Goal: Feedback & Contribution: Leave review/rating

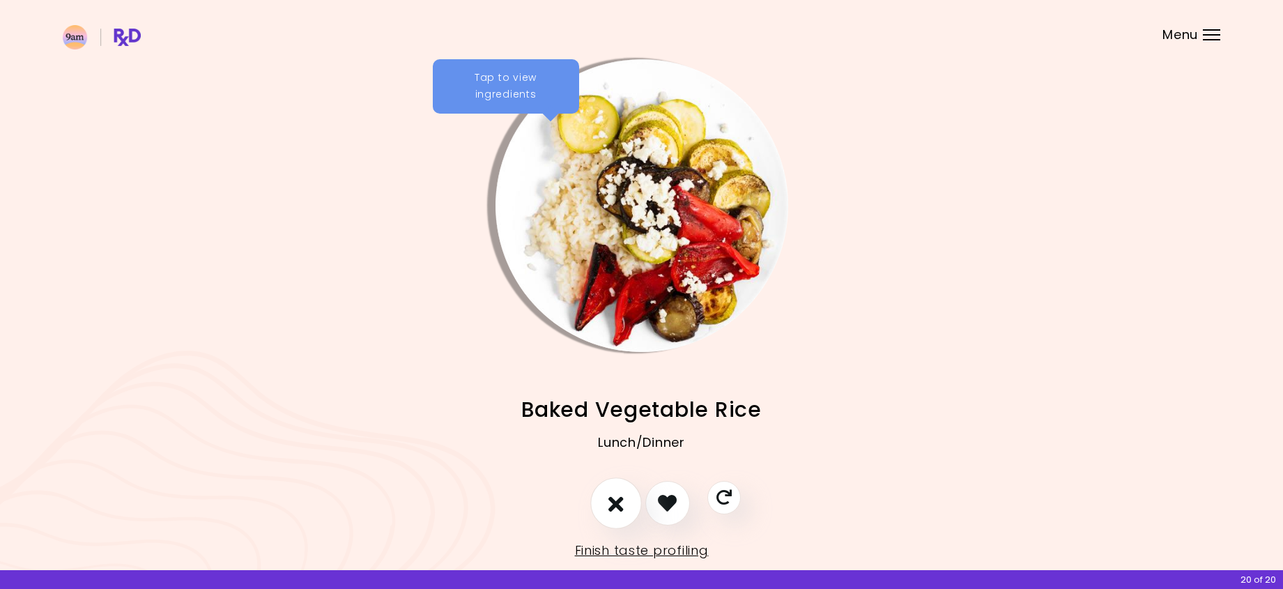
click at [627, 500] on button "I don't like this recipe" at bounding box center [616, 503] width 52 height 52
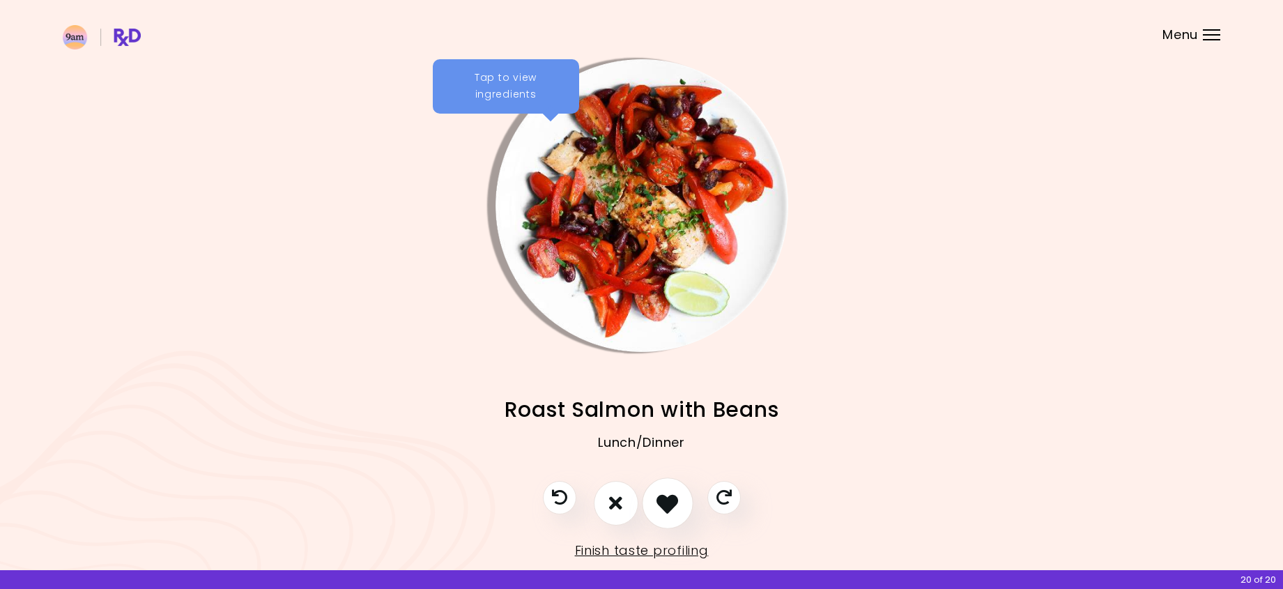
click at [667, 504] on icon "I like this recipe" at bounding box center [667, 503] width 22 height 22
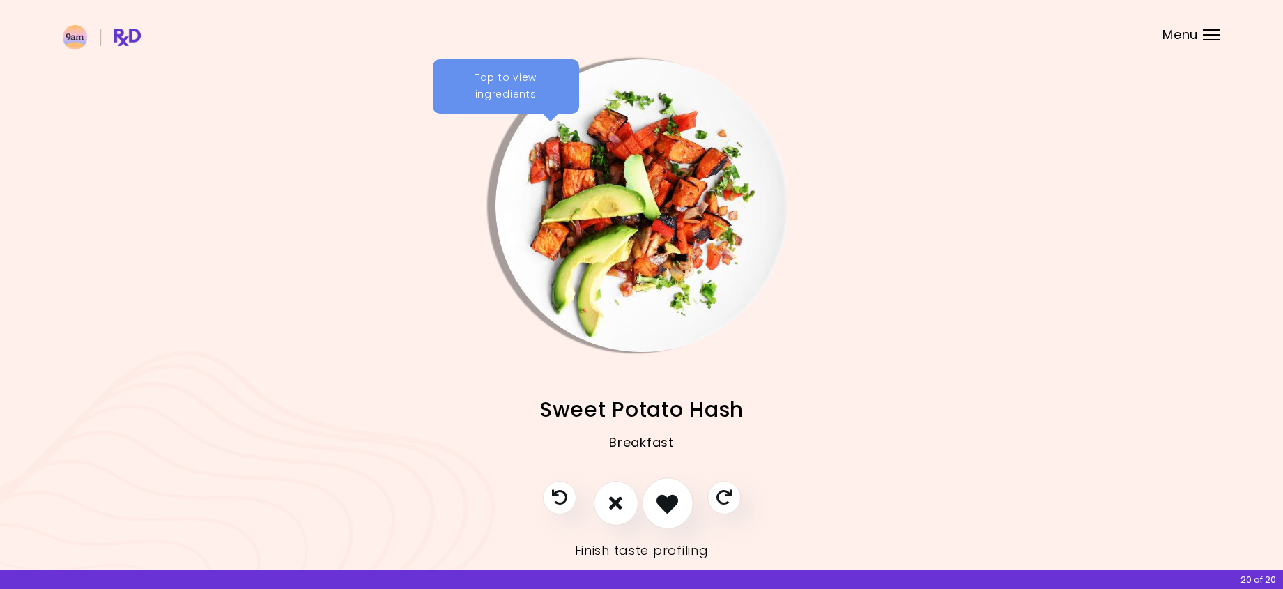
click at [665, 497] on icon "I like this recipe" at bounding box center [667, 503] width 22 height 22
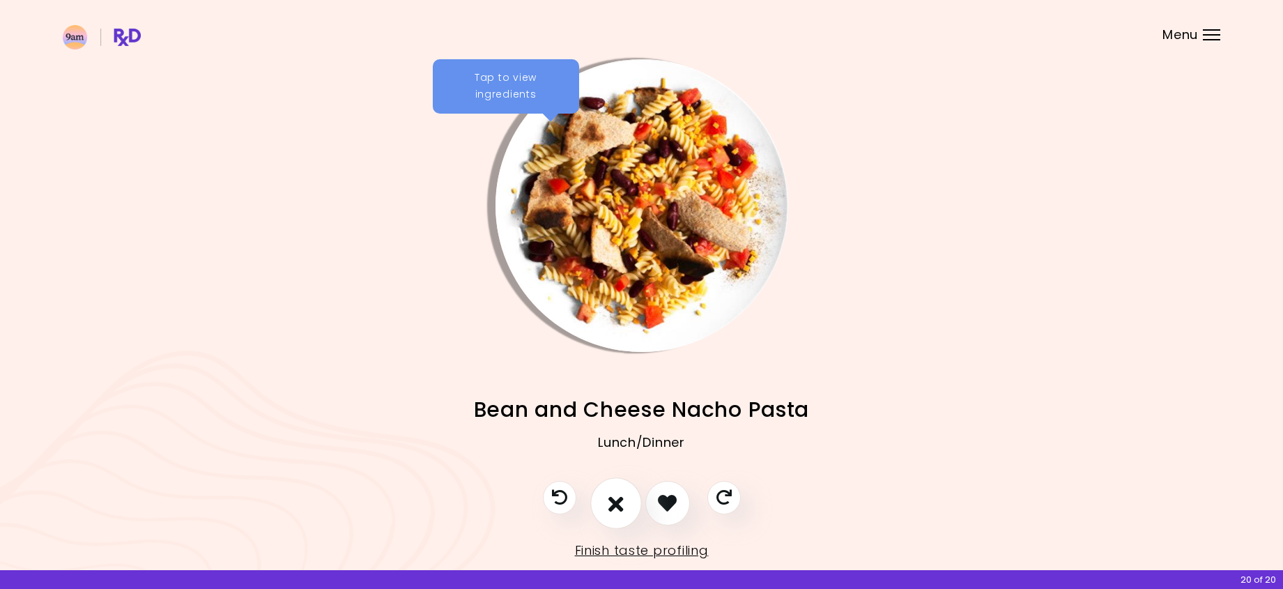
click at [631, 502] on button "I don't like this recipe" at bounding box center [616, 503] width 52 height 52
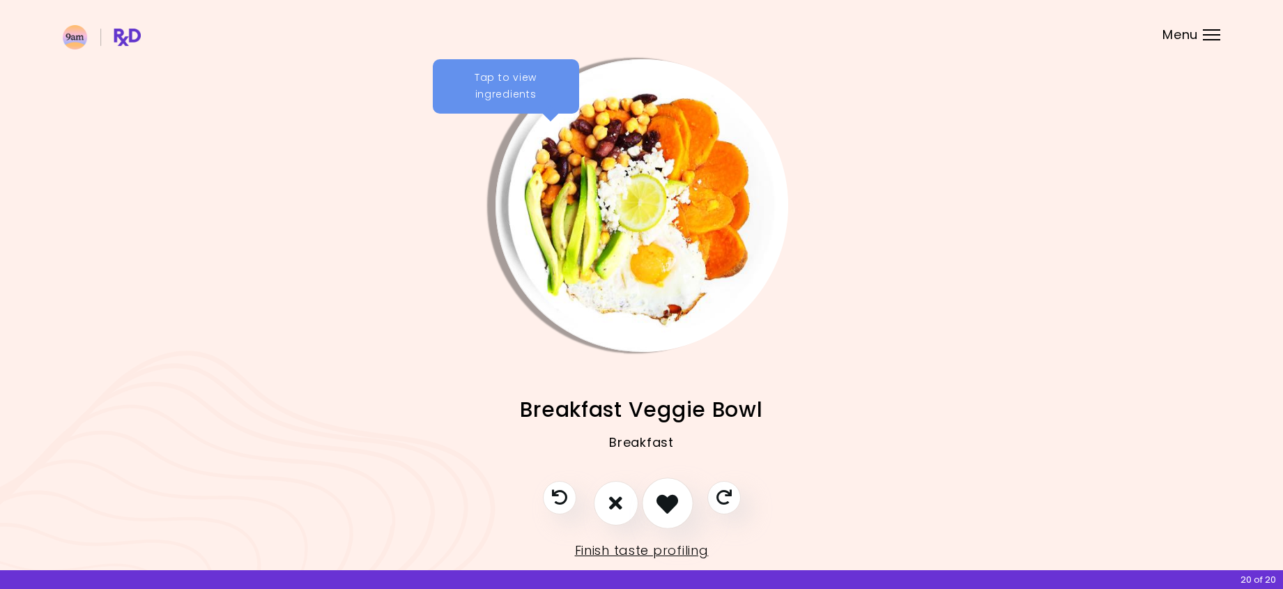
click at [668, 503] on icon "I like this recipe" at bounding box center [667, 503] width 22 height 22
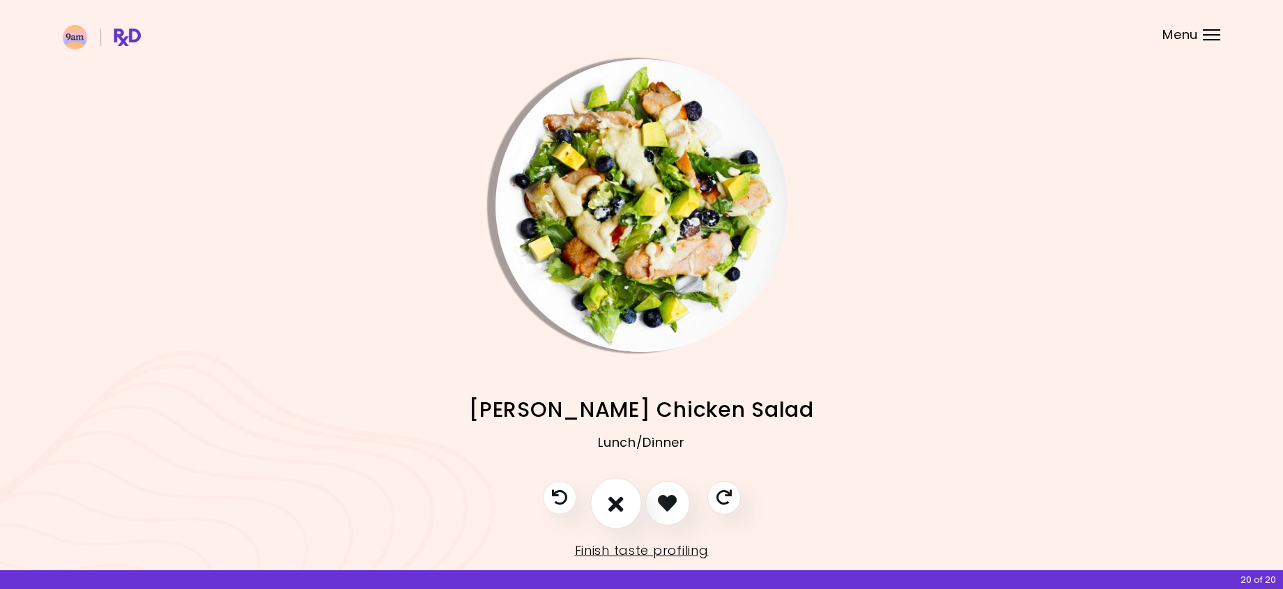
click at [612, 497] on icon "I don't like this recipe" at bounding box center [615, 503] width 15 height 22
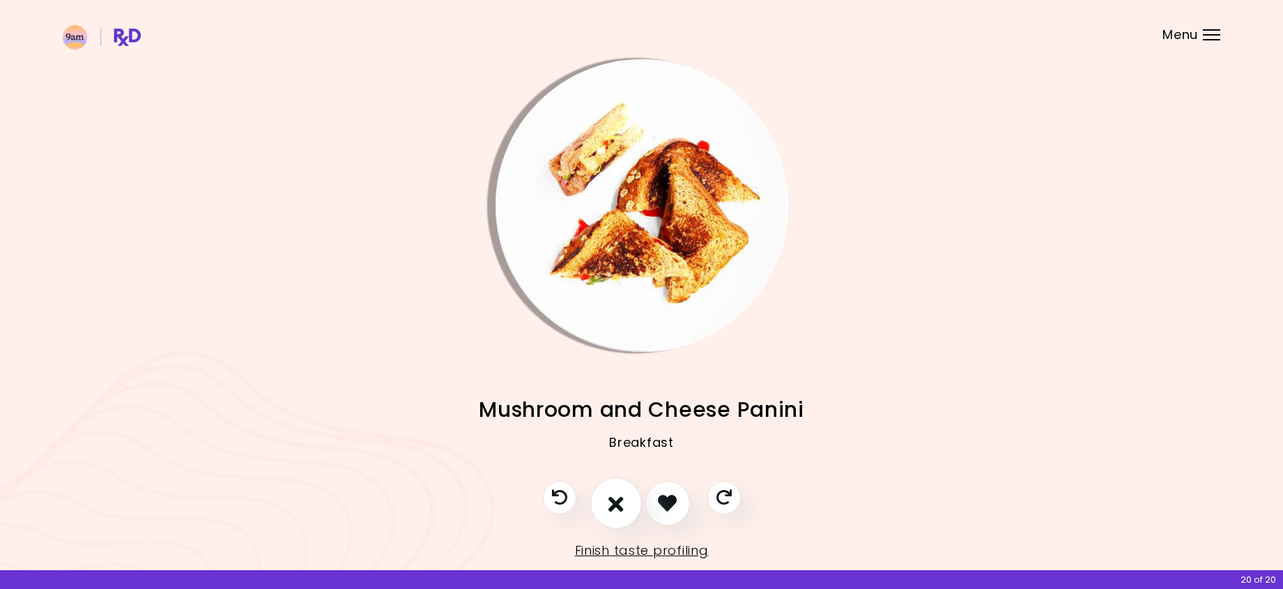
click at [612, 497] on icon "I don't like this recipe" at bounding box center [615, 503] width 15 height 22
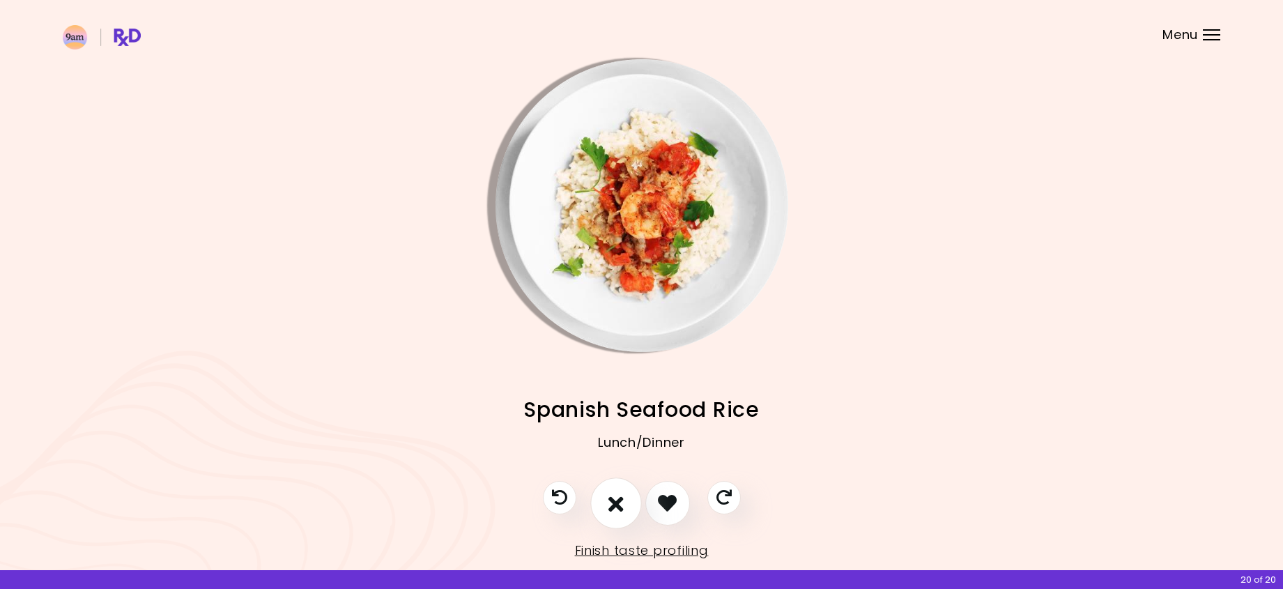
click at [612, 497] on icon "I don't like this recipe" at bounding box center [615, 503] width 15 height 22
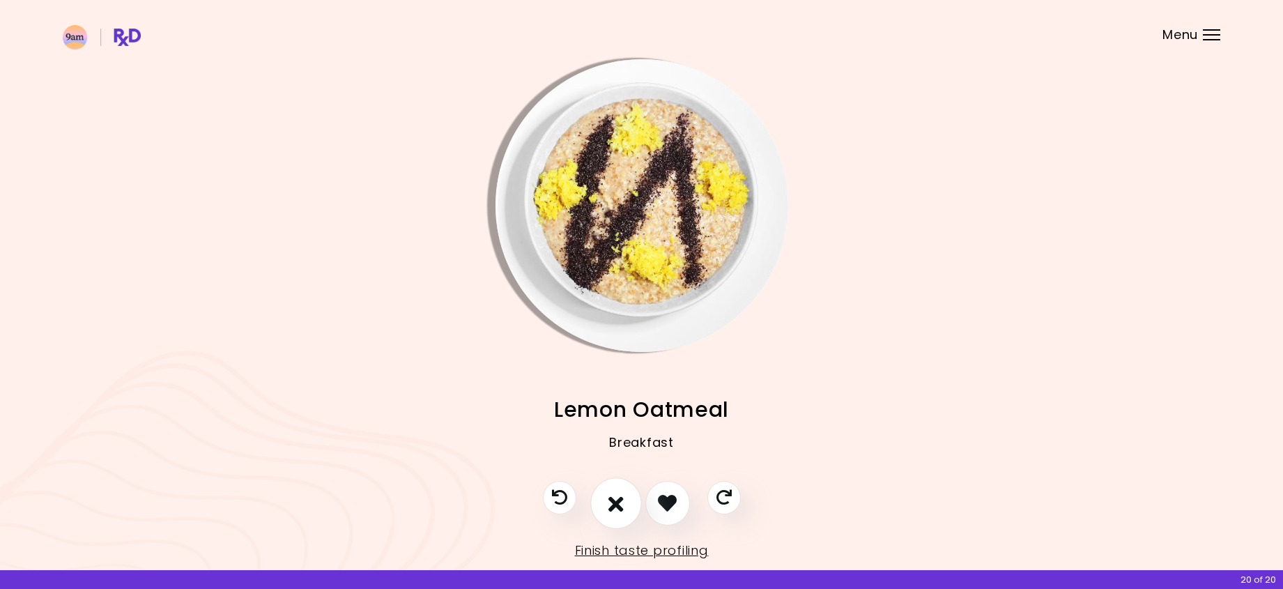
click at [612, 497] on icon "I don't like this recipe" at bounding box center [615, 503] width 15 height 22
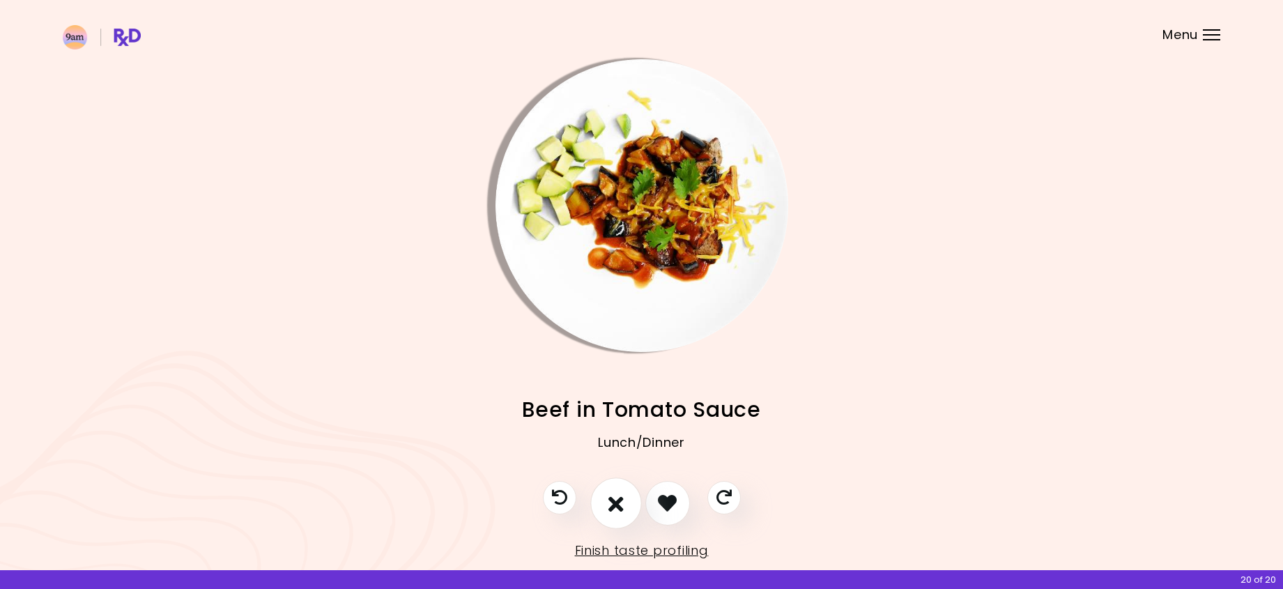
click at [612, 497] on icon "I don't like this recipe" at bounding box center [615, 503] width 15 height 22
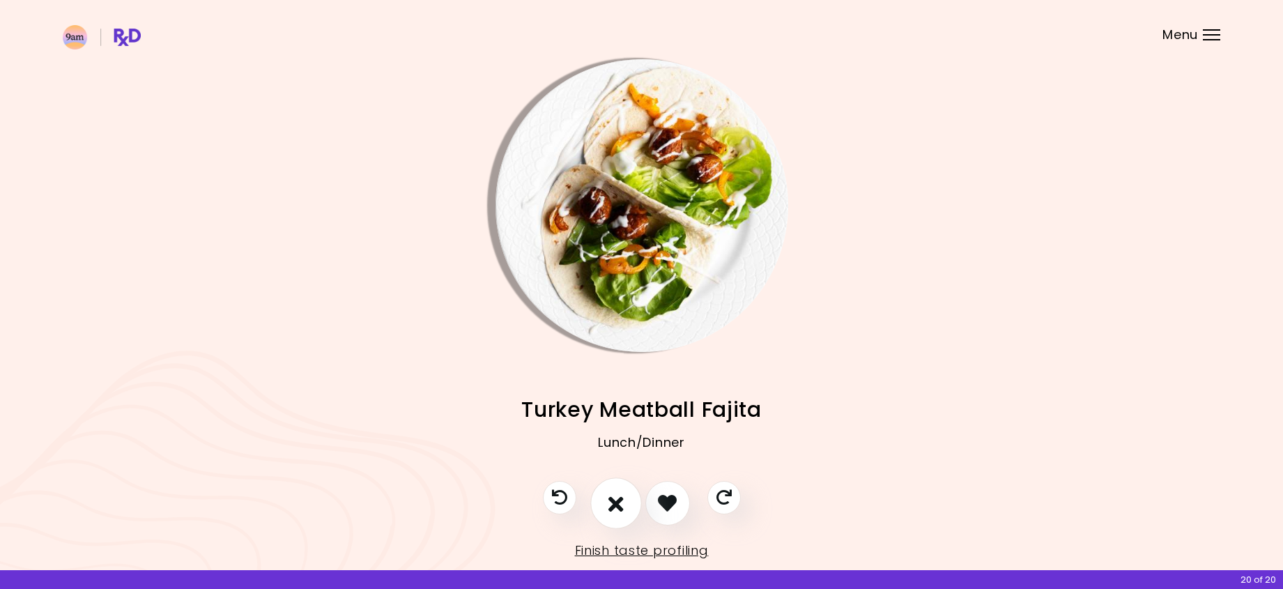
click at [612, 497] on icon "I don't like this recipe" at bounding box center [615, 503] width 15 height 22
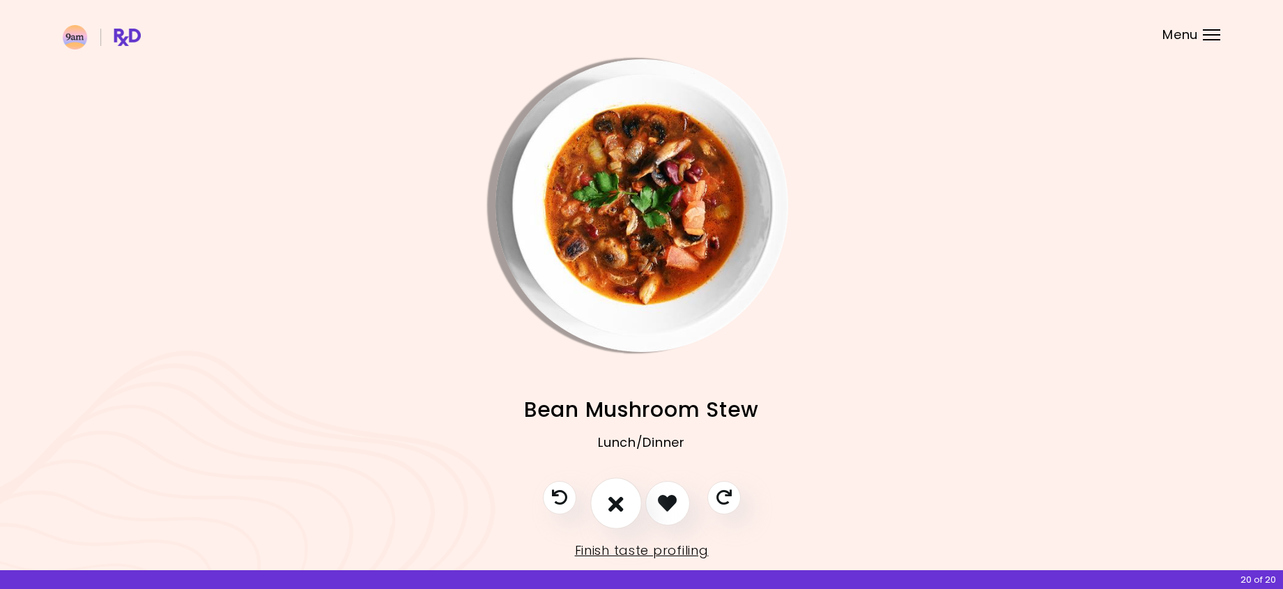
click at [621, 501] on icon "I don't like this recipe" at bounding box center [615, 503] width 15 height 22
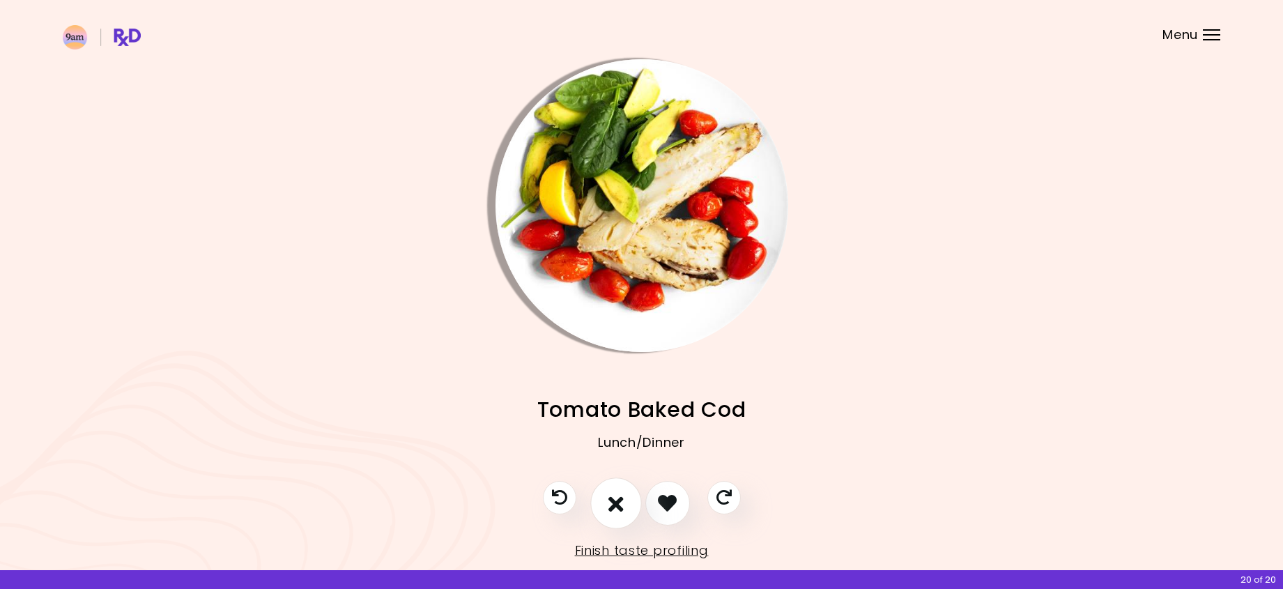
click at [621, 501] on icon "I don't like this recipe" at bounding box center [615, 503] width 15 height 22
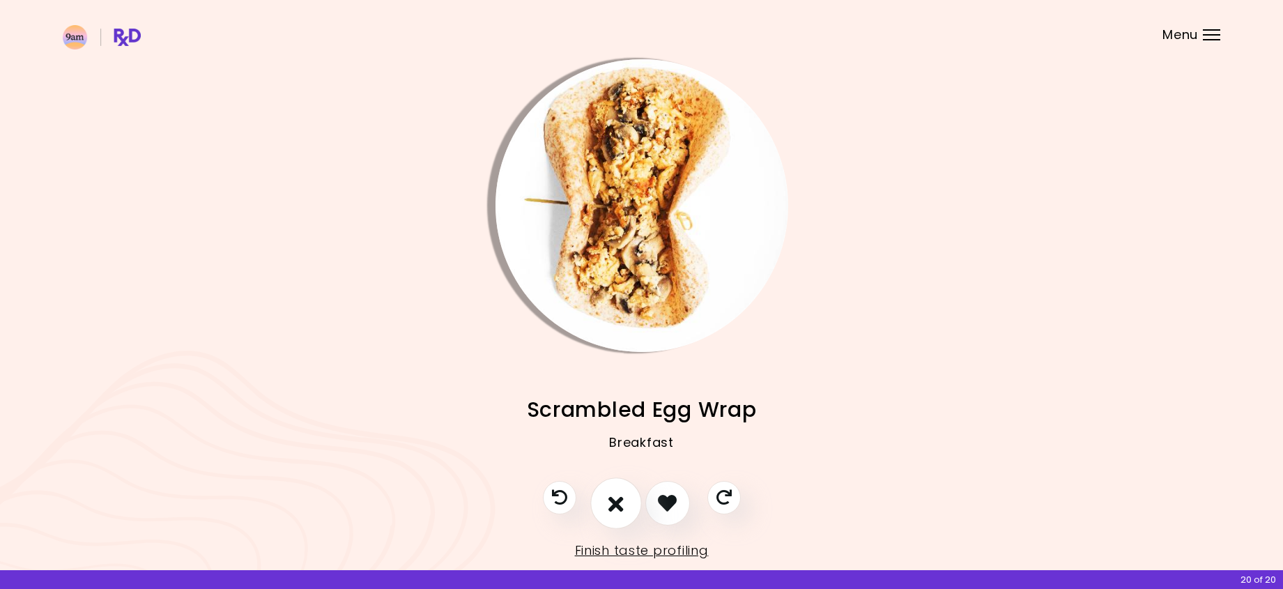
click at [621, 501] on icon "I don't like this recipe" at bounding box center [615, 503] width 15 height 22
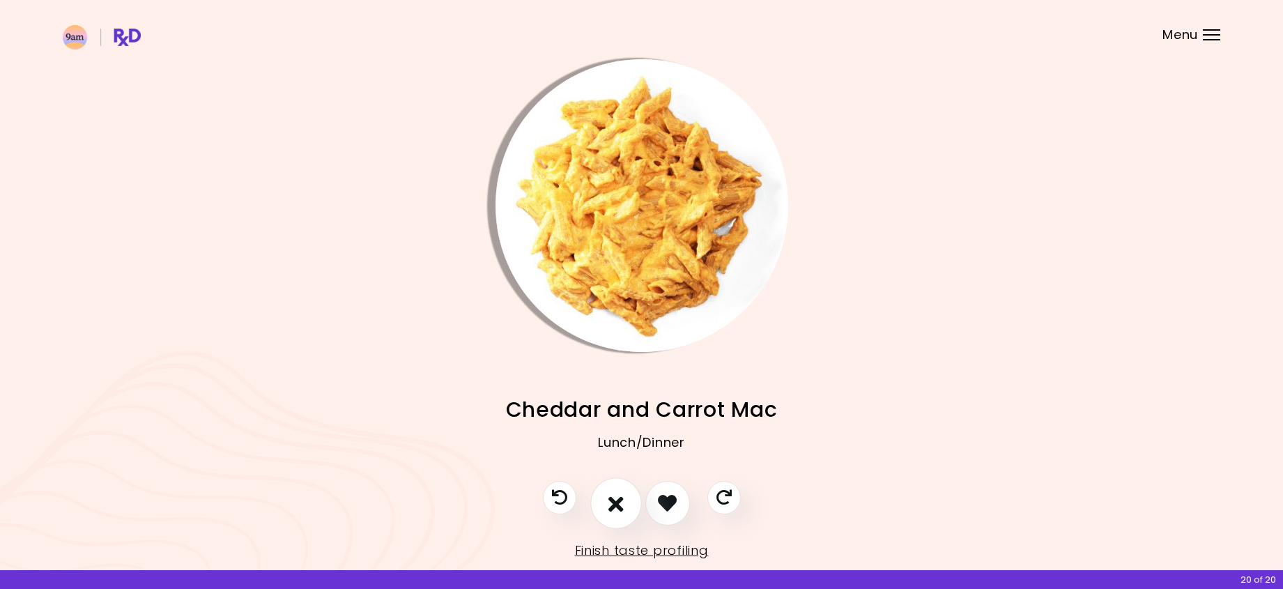
click at [621, 501] on icon "I don't like this recipe" at bounding box center [615, 503] width 15 height 22
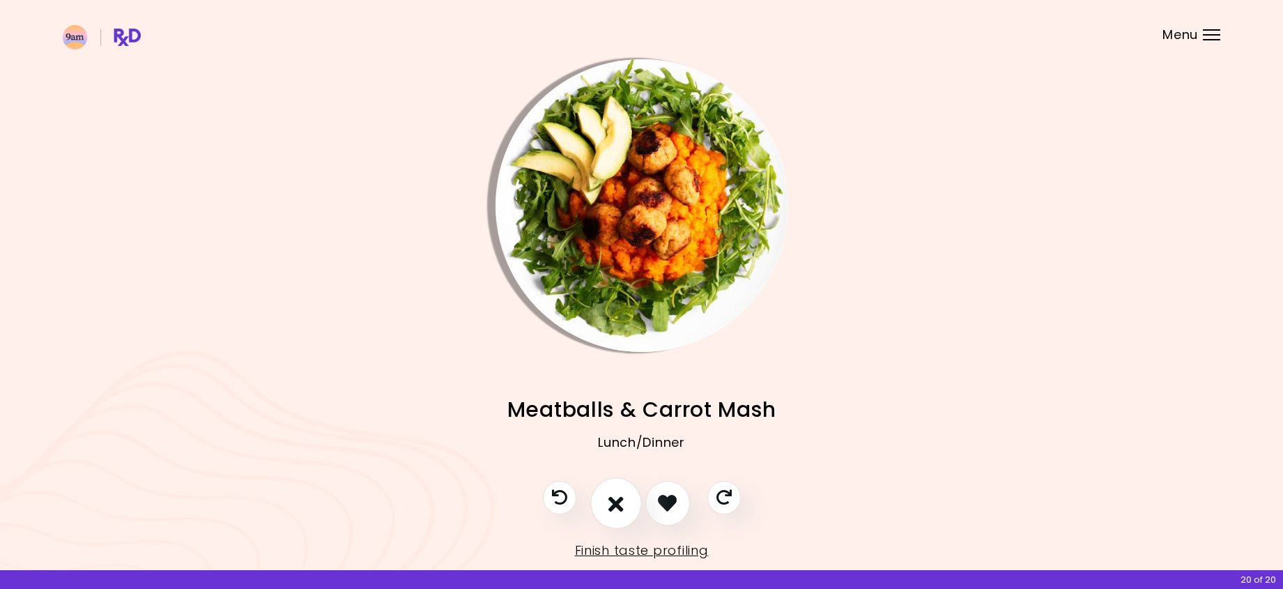
click at [621, 501] on icon "I don't like this recipe" at bounding box center [615, 503] width 15 height 22
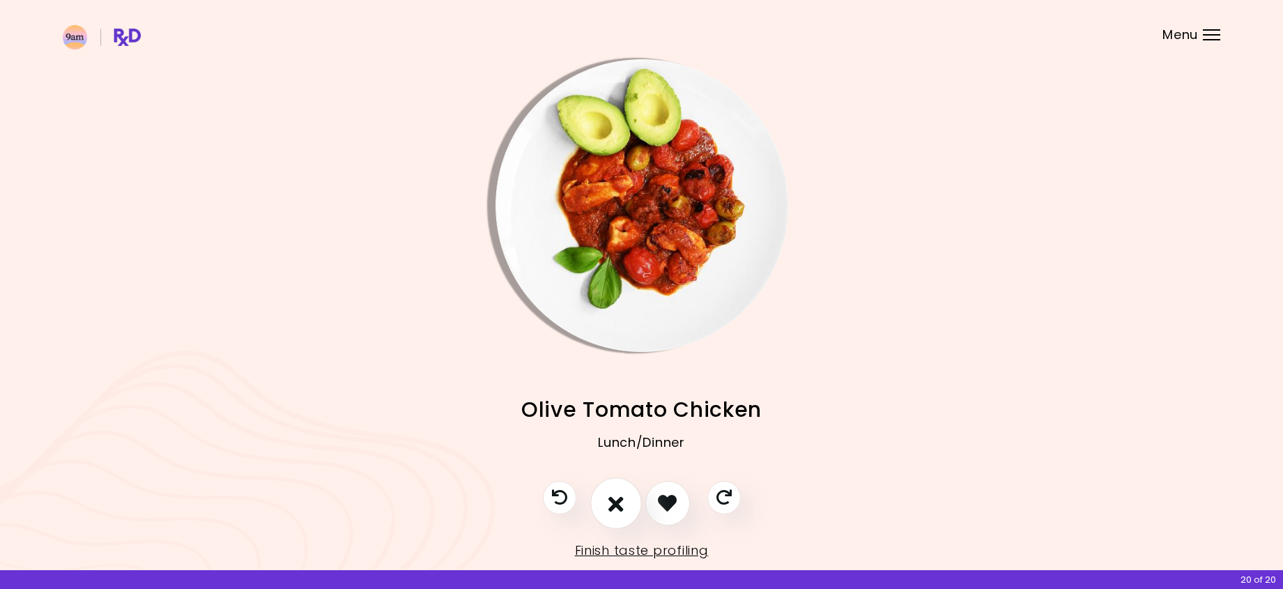
click at [621, 501] on icon "I don't like this recipe" at bounding box center [615, 503] width 15 height 22
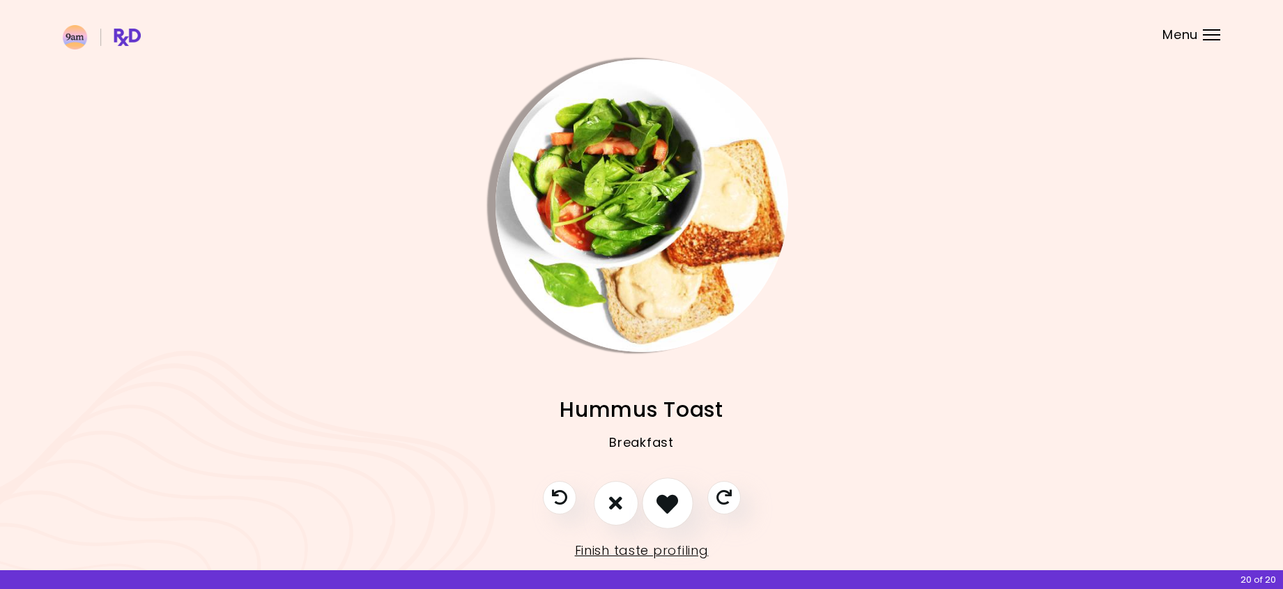
click at [674, 503] on icon "I like this recipe" at bounding box center [667, 503] width 22 height 22
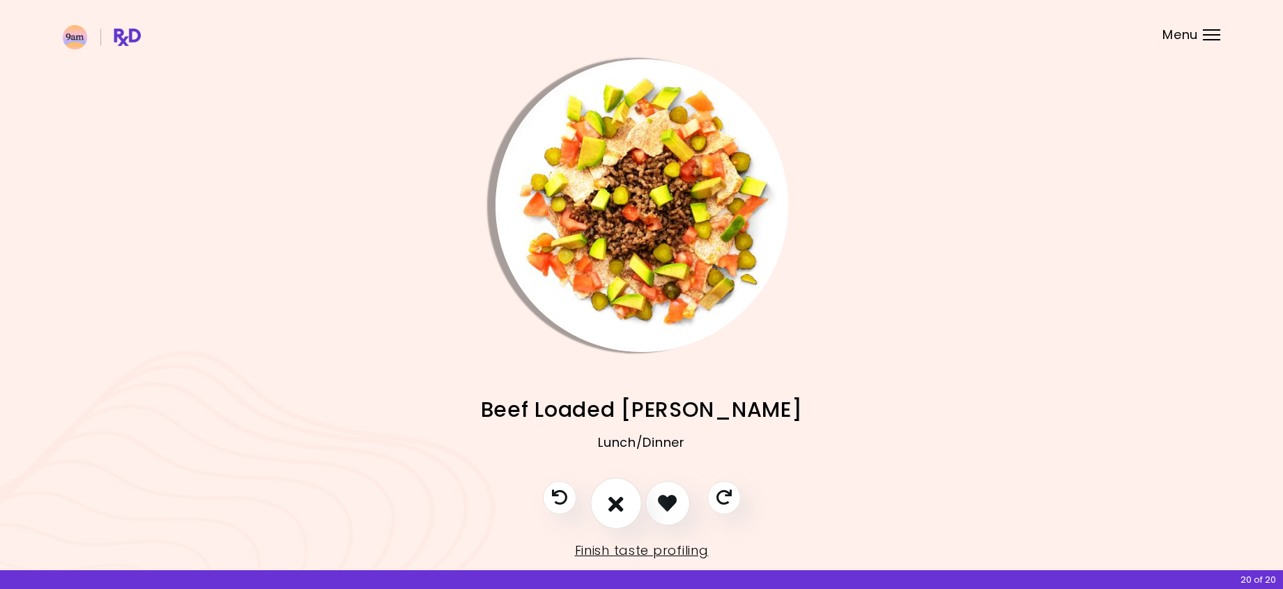
click at [612, 512] on icon "I don't like this recipe" at bounding box center [615, 503] width 15 height 22
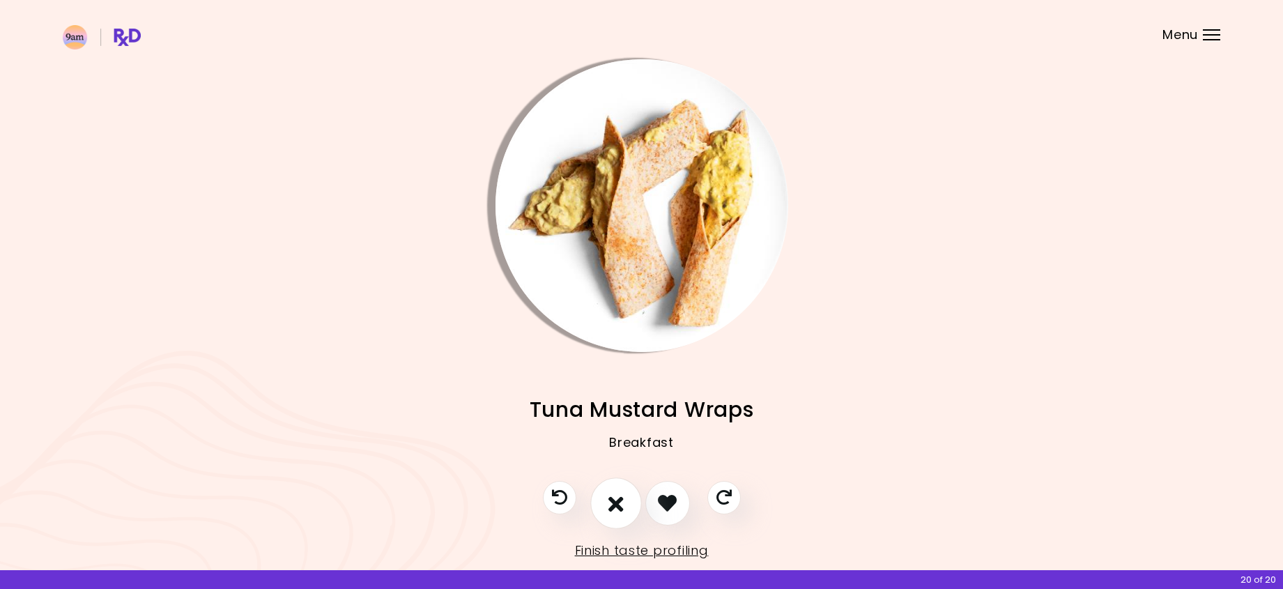
click at [612, 512] on icon "I don't like this recipe" at bounding box center [615, 503] width 15 height 22
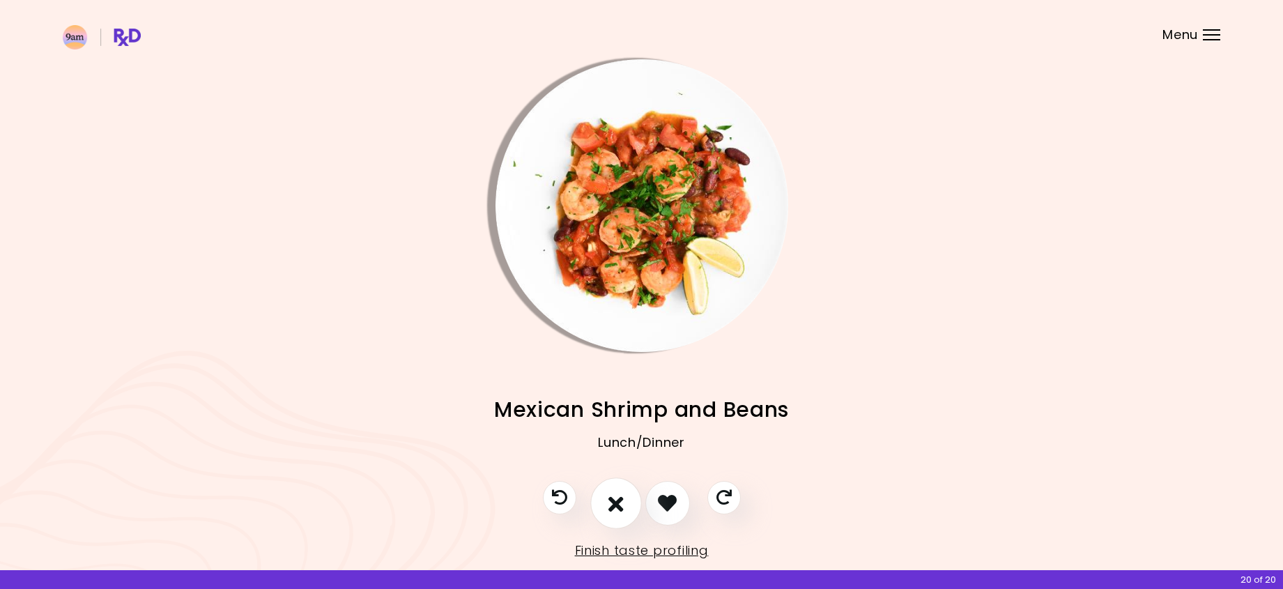
click at [612, 512] on icon "I don't like this recipe" at bounding box center [615, 503] width 15 height 22
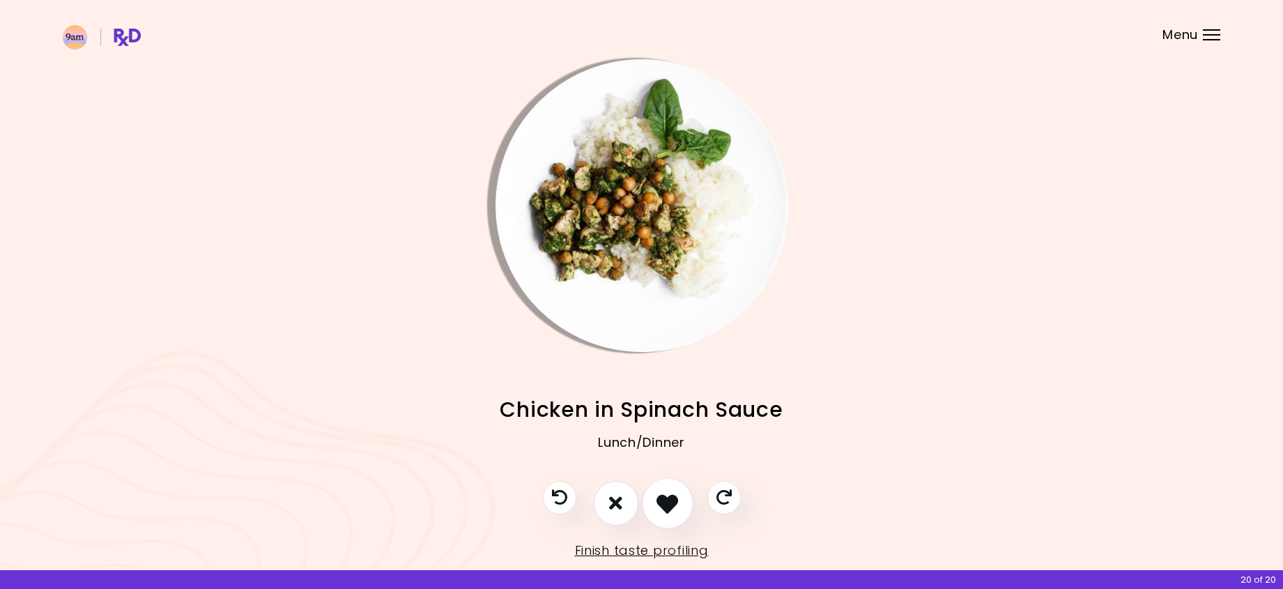
click at [672, 498] on icon "I like this recipe" at bounding box center [667, 503] width 22 height 22
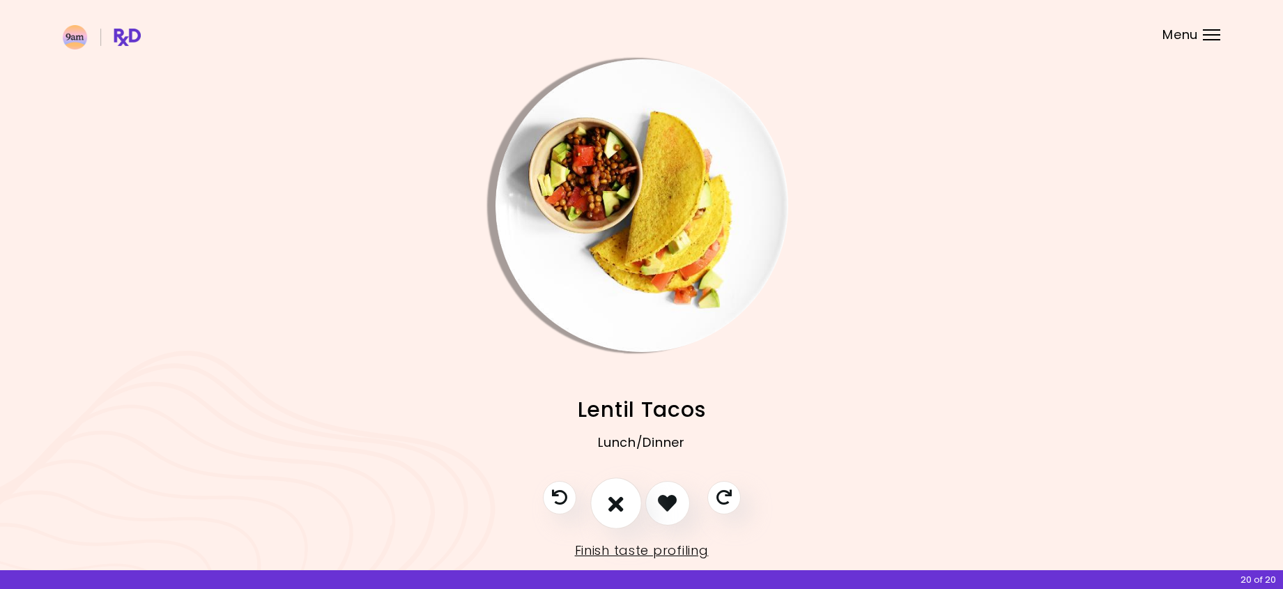
click at [616, 504] on icon "I don't like this recipe" at bounding box center [615, 503] width 15 height 22
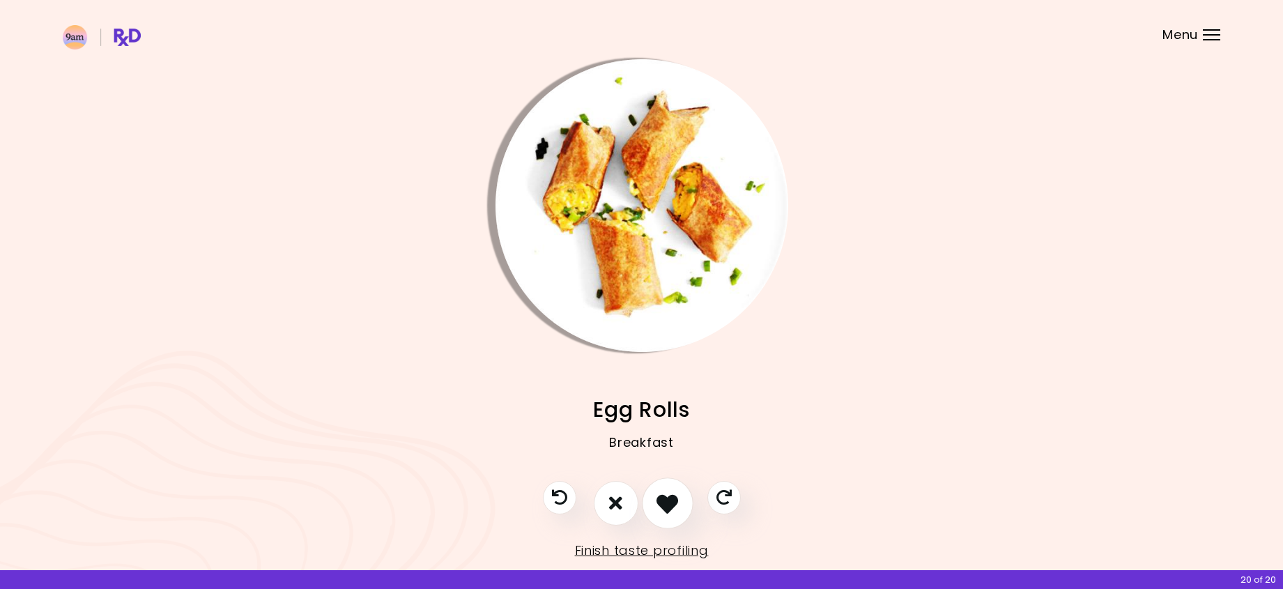
click at [668, 500] on icon "I like this recipe" at bounding box center [667, 503] width 22 height 22
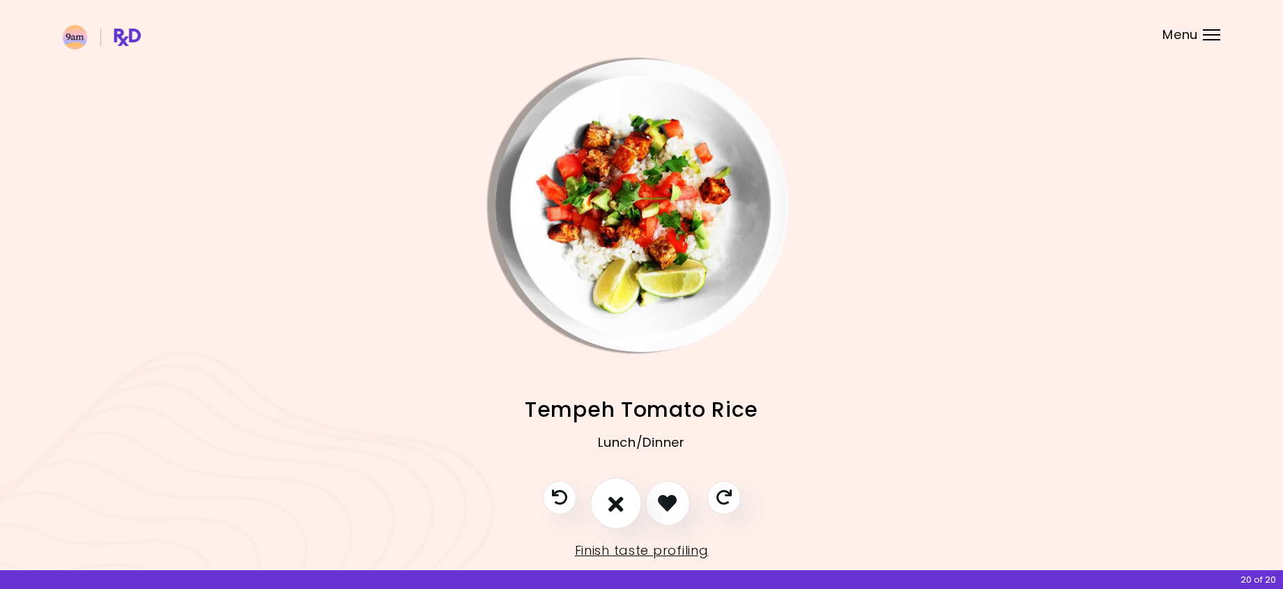
click at [620, 511] on icon "I don't like this recipe" at bounding box center [615, 503] width 15 height 22
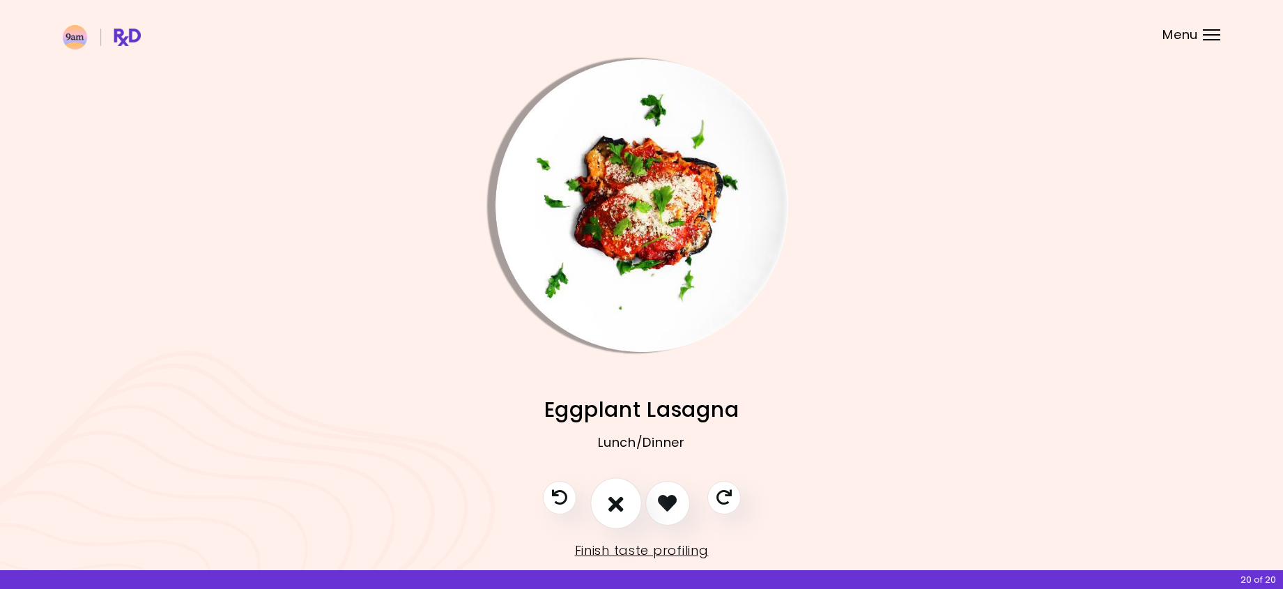
click at [620, 511] on icon "I don't like this recipe" at bounding box center [615, 503] width 15 height 22
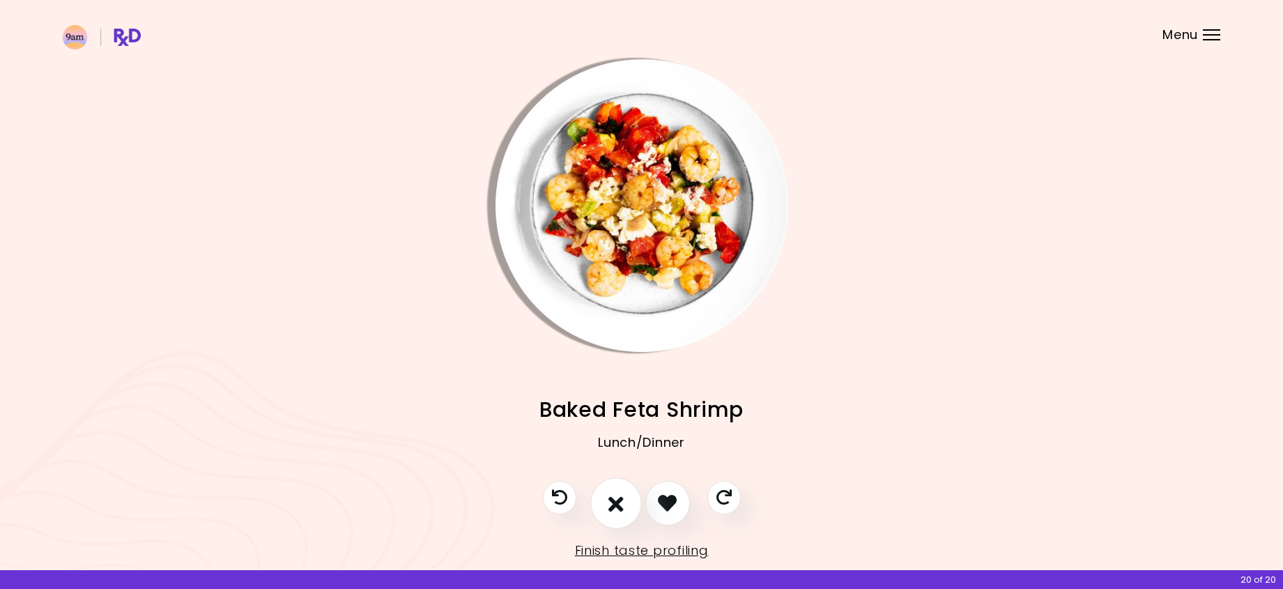
click at [620, 511] on icon "I don't like this recipe" at bounding box center [615, 503] width 15 height 22
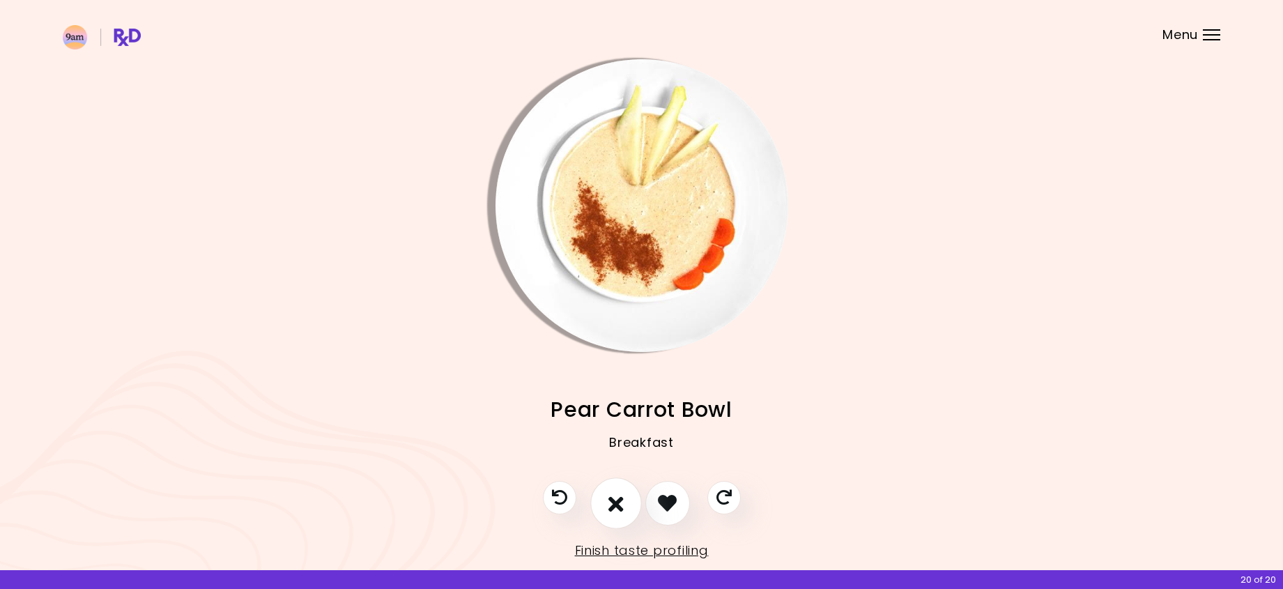
click at [620, 511] on icon "I don't like this recipe" at bounding box center [615, 503] width 15 height 22
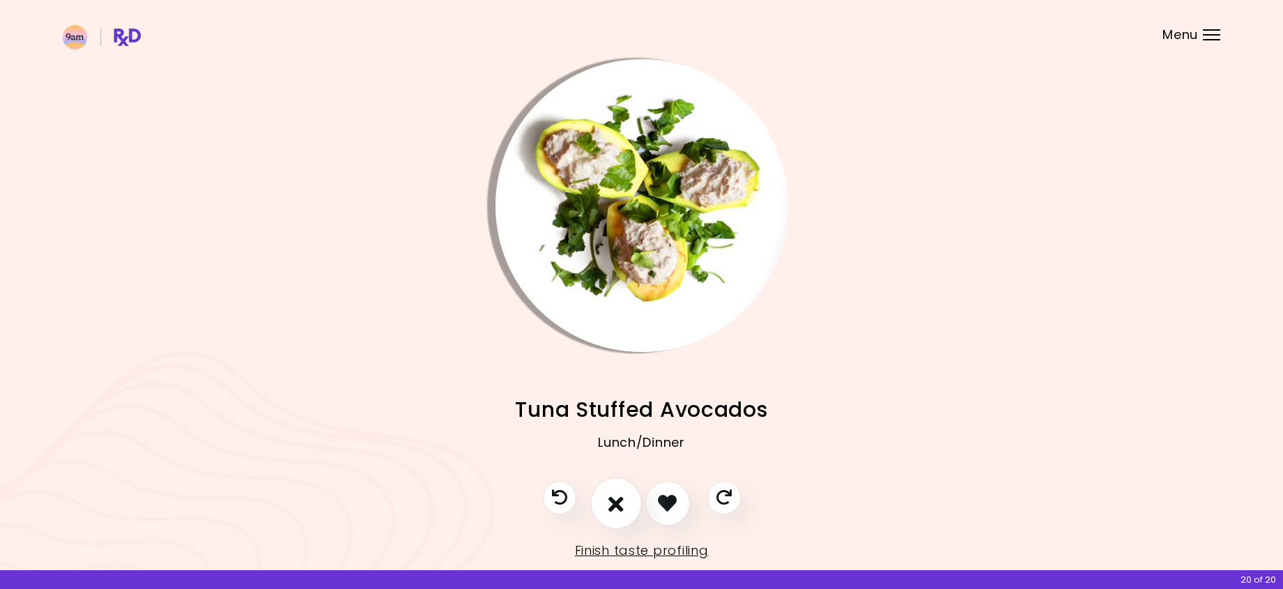
click at [620, 511] on icon "I don't like this recipe" at bounding box center [615, 503] width 15 height 22
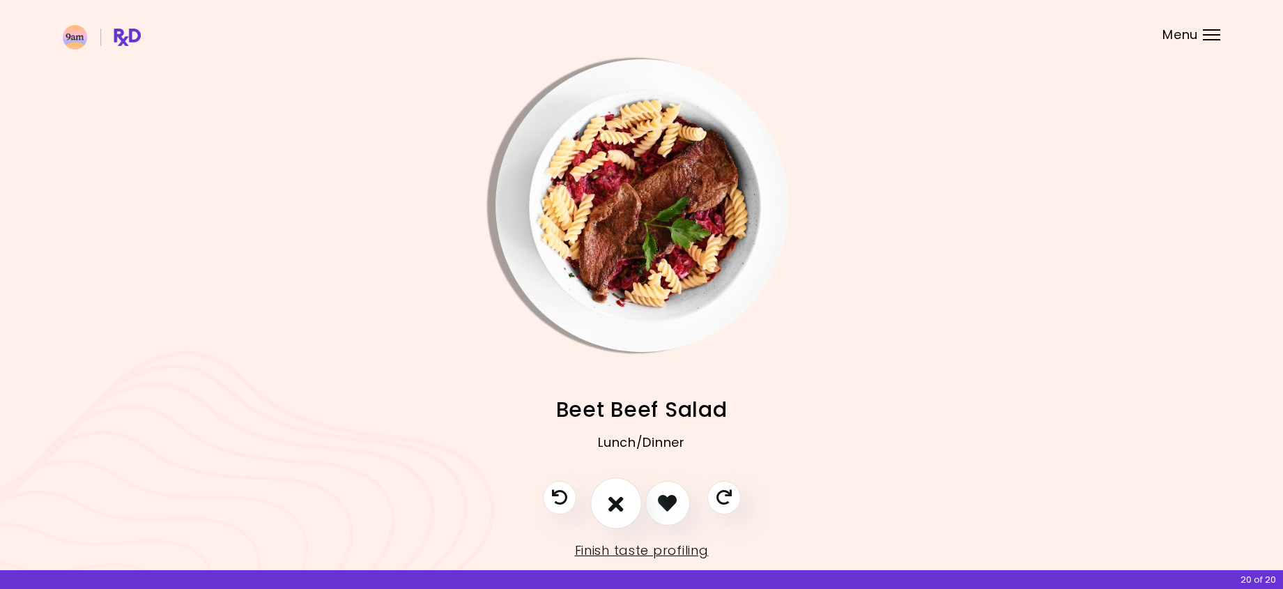
click at [620, 511] on icon "I don't like this recipe" at bounding box center [615, 503] width 15 height 22
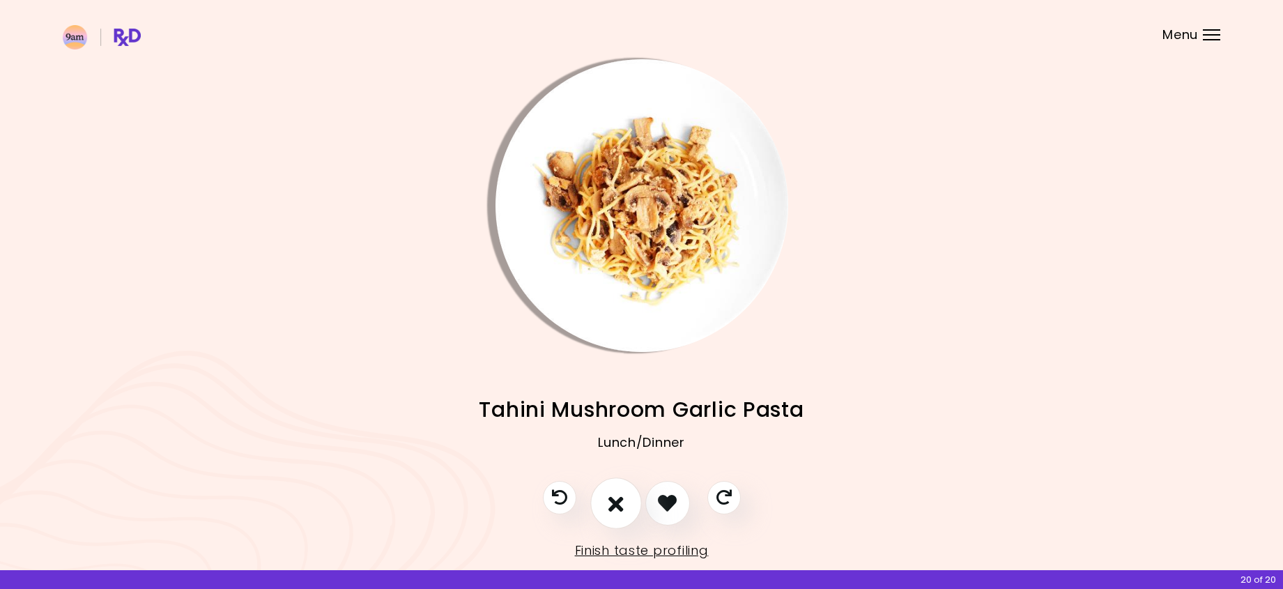
click at [620, 511] on icon "I don't like this recipe" at bounding box center [615, 503] width 15 height 22
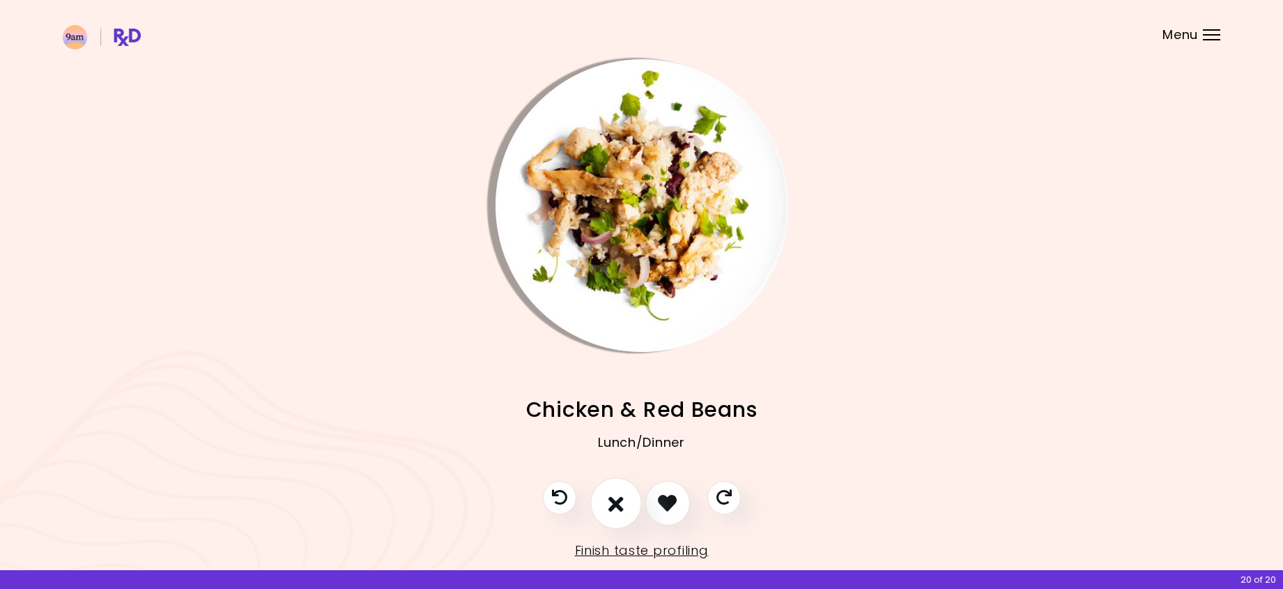
click at [620, 511] on icon "I don't like this recipe" at bounding box center [615, 503] width 15 height 22
